Goal: Task Accomplishment & Management: Use online tool/utility

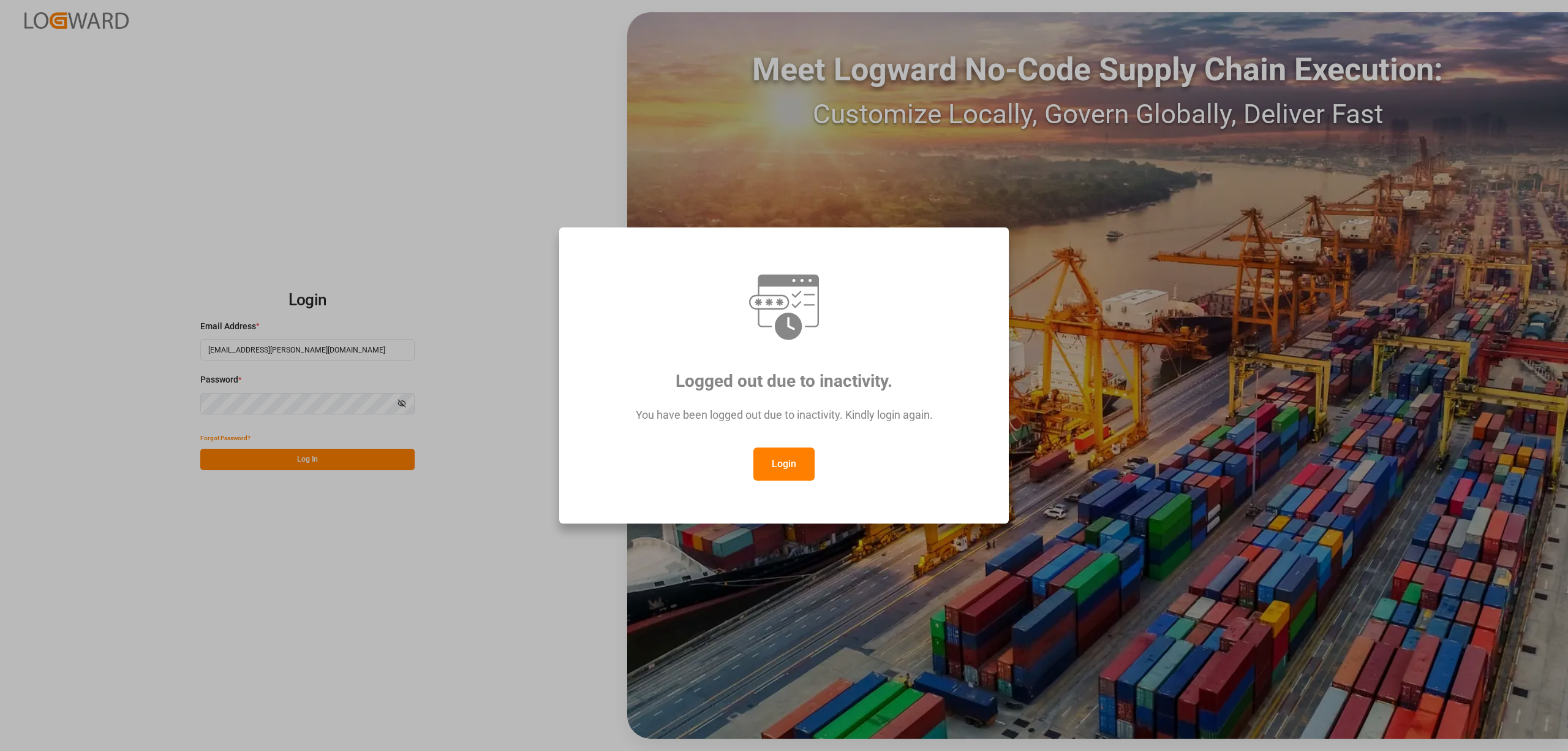
click at [782, 467] on button "Login" at bounding box center [784, 463] width 61 height 33
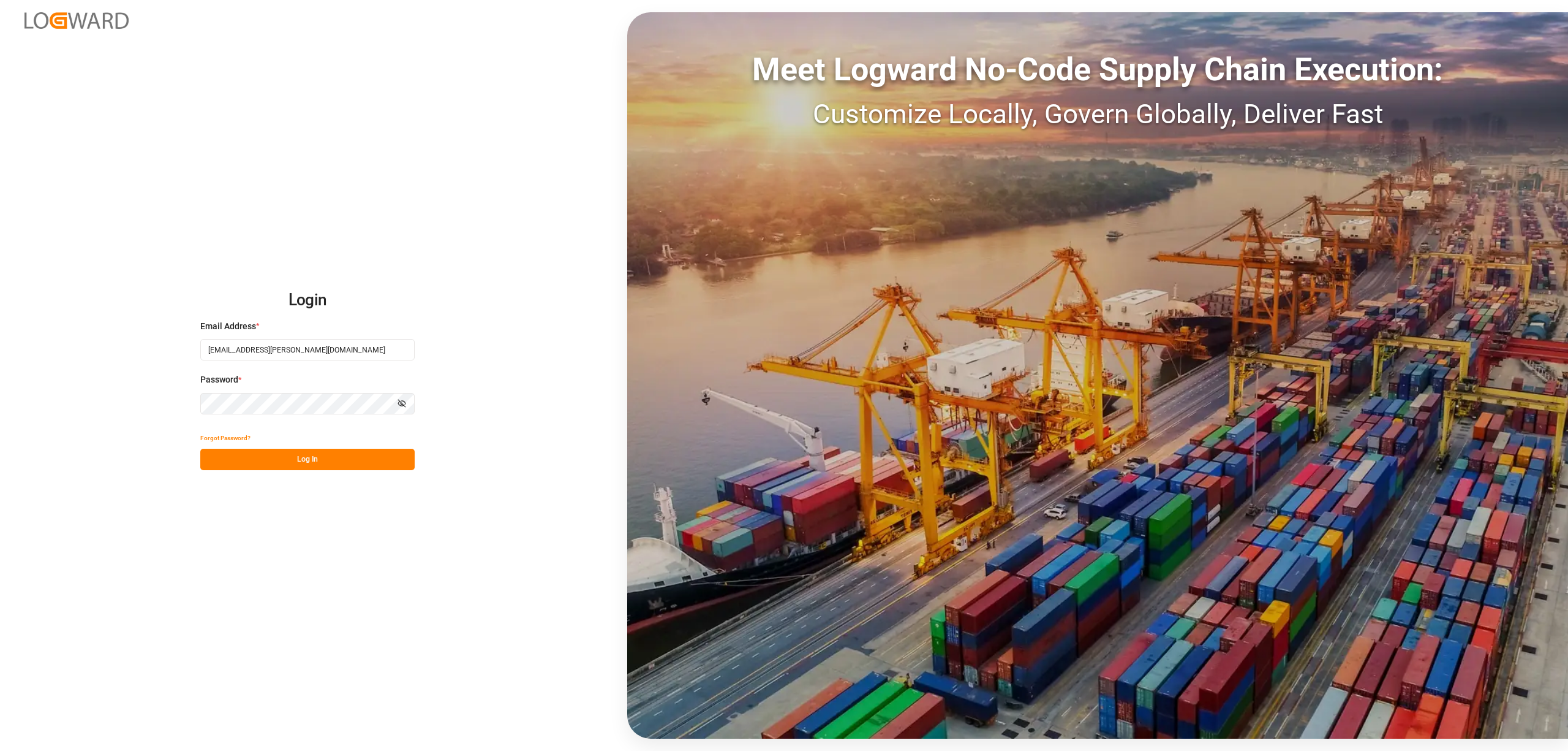
click at [368, 461] on button "Log In" at bounding box center [308, 459] width 215 height 22
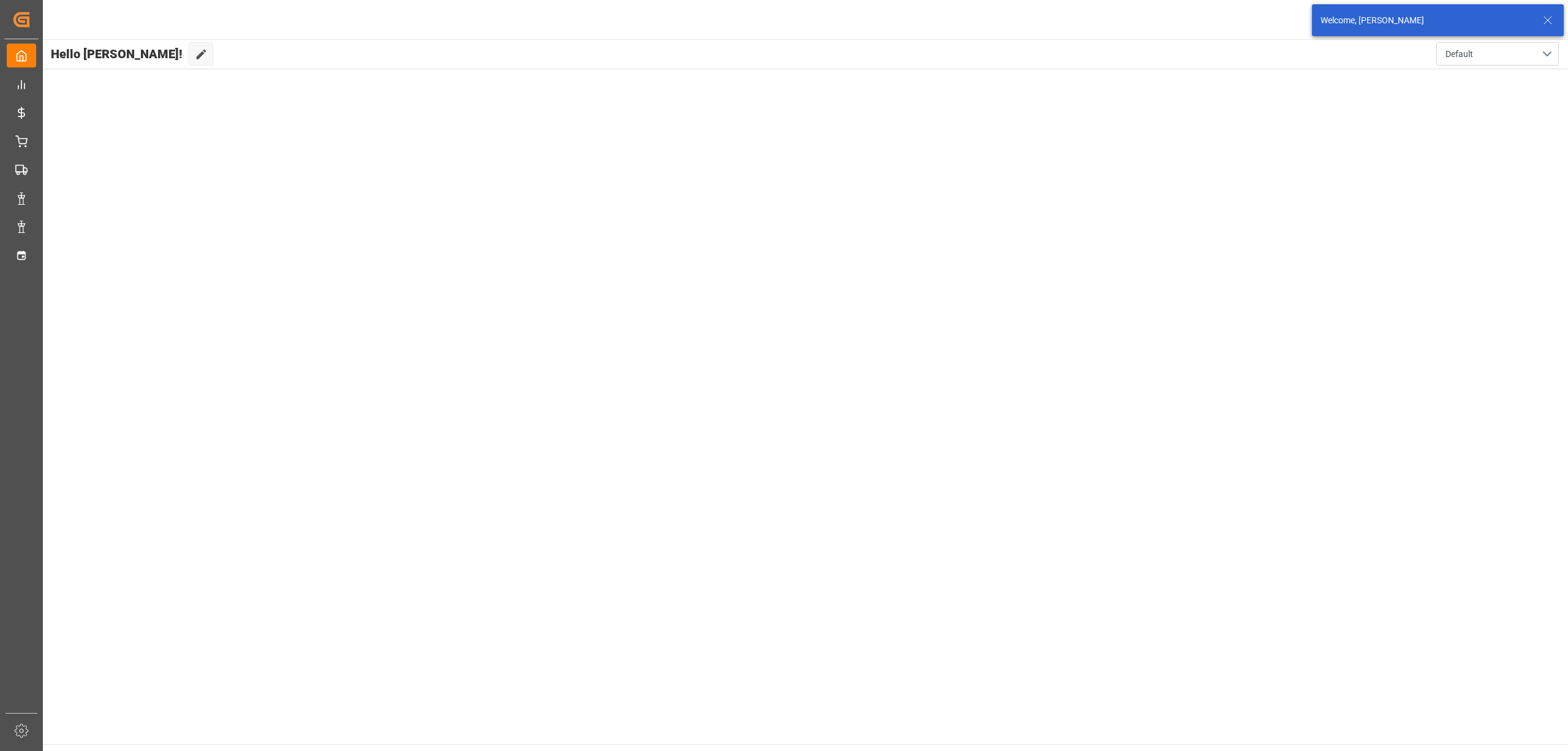
click at [45, 255] on main "Hello [PERSON_NAME]! Edit Cockpit Default" at bounding box center [805, 391] width 1526 height 704
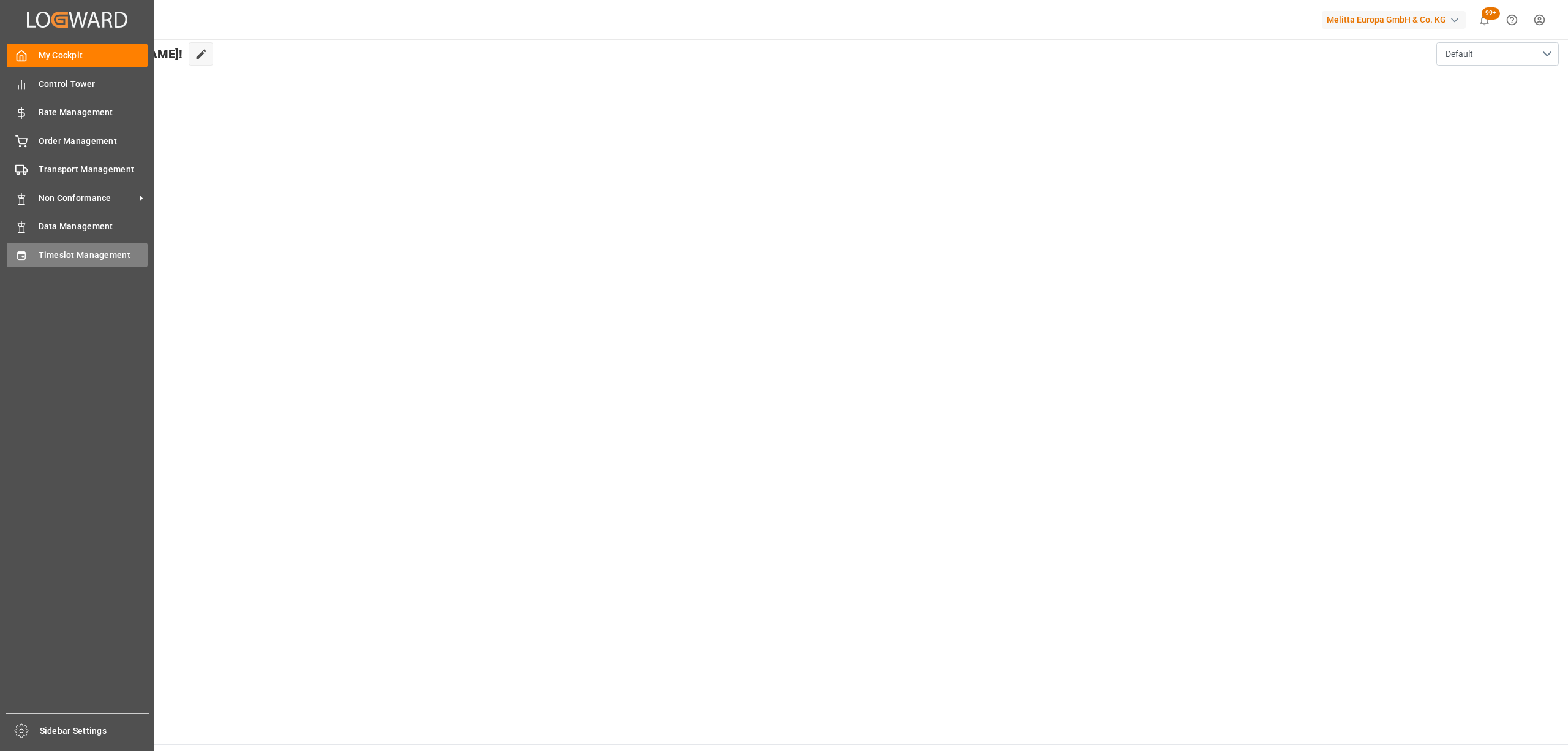
click at [32, 253] on div "Timeslot Management Timeslot Management" at bounding box center [77, 254] width 141 height 24
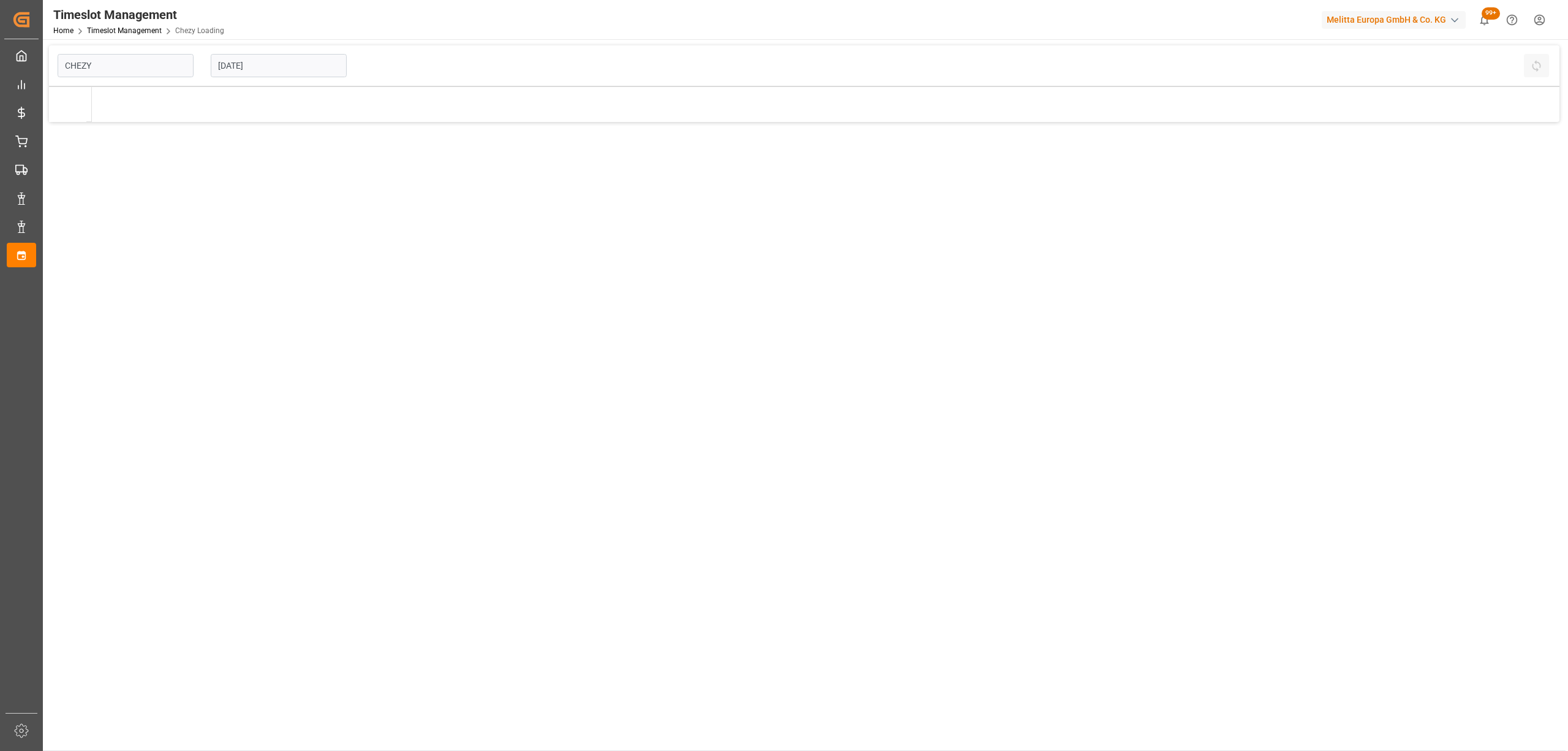
type input "Chezy Loading"
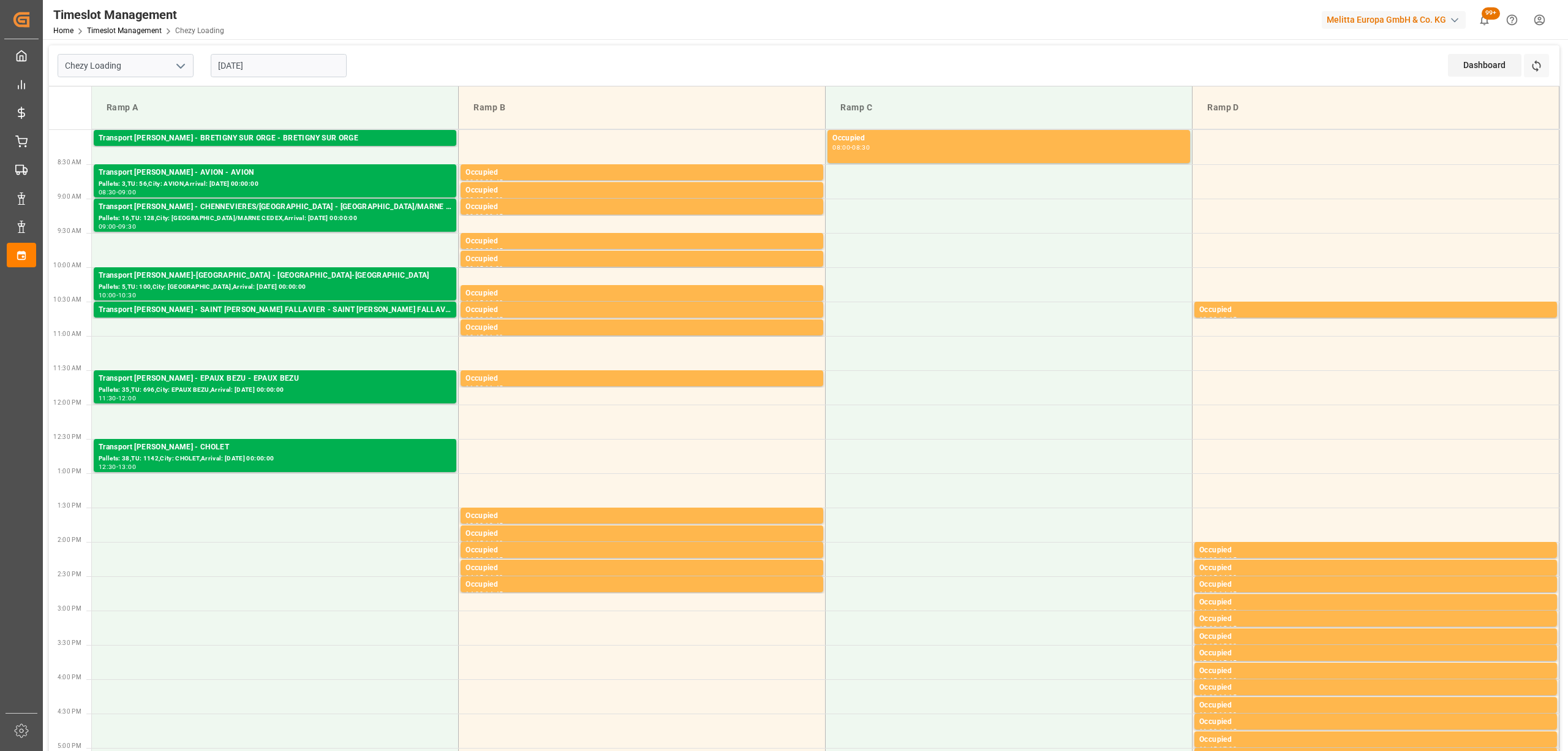
click at [271, 63] on input "[DATE]" at bounding box center [278, 66] width 136 height 23
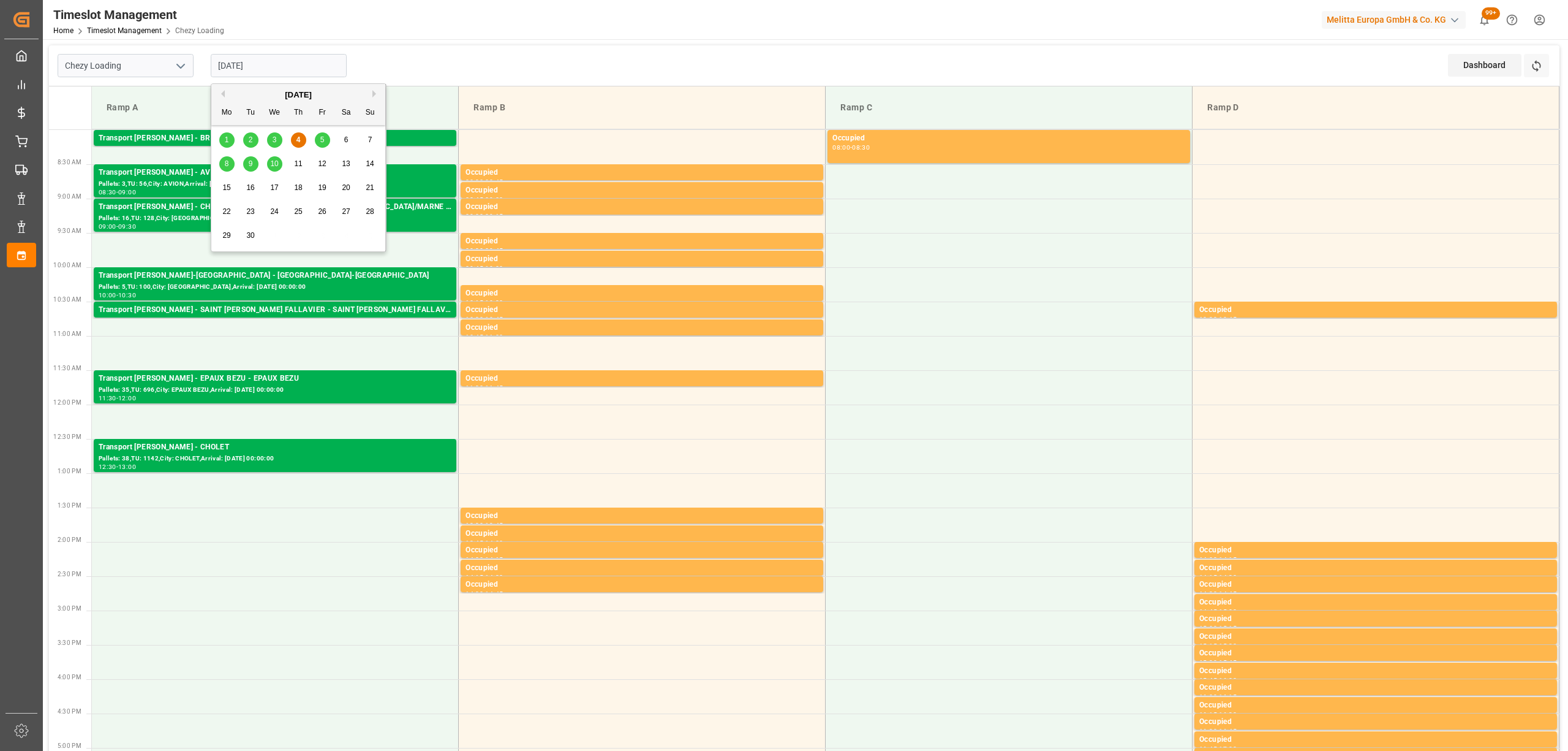
click at [323, 145] on div "5" at bounding box center [322, 140] width 16 height 15
type input "[DATE]"
